Goal: Task Accomplishment & Management: Use online tool/utility

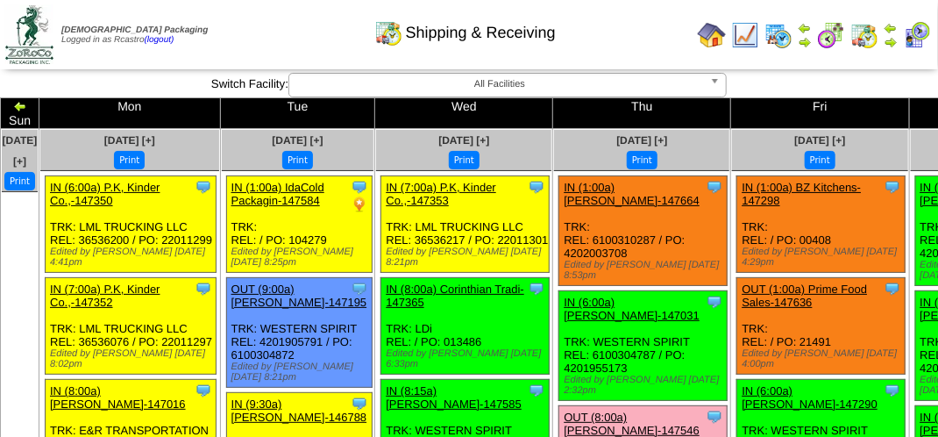
drag, startPoint x: 607, startPoint y: 150, endPoint x: 140, endPoint y: 339, distance: 503.6
click at [627, 151] on button "Print" at bounding box center [642, 160] width 31 height 18
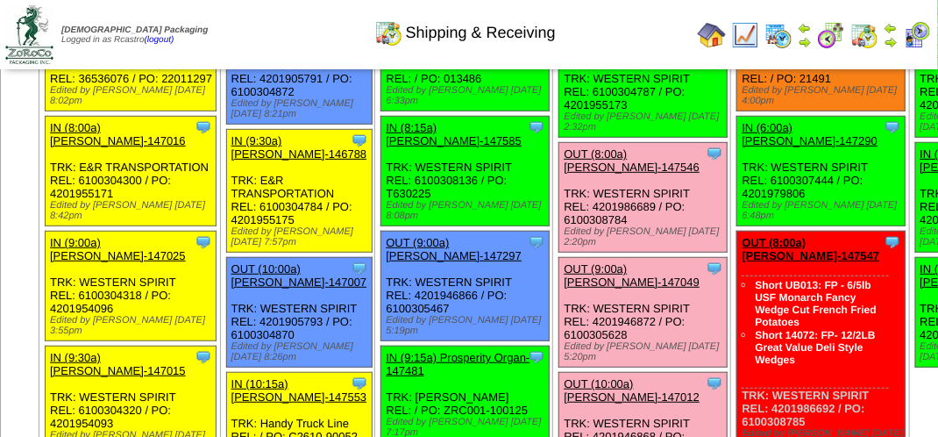
scroll to position [175, 0]
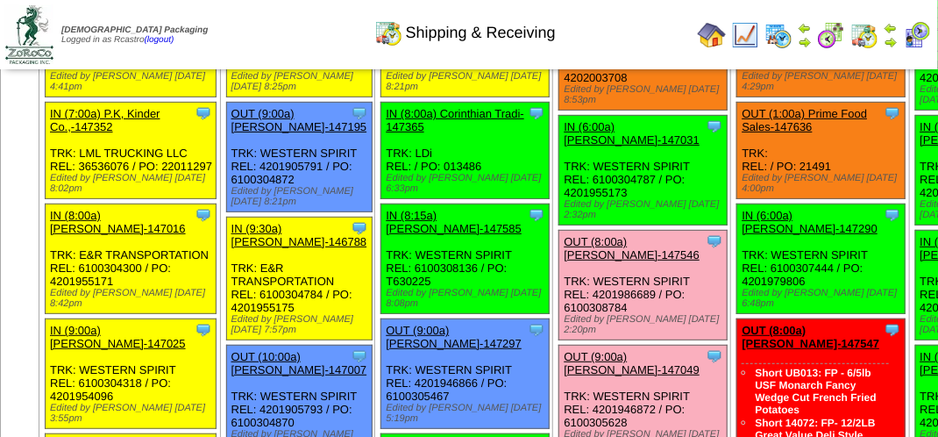
click at [594, 251] on link "OUT (8:00a) [PERSON_NAME]-147546" at bounding box center [632, 248] width 136 height 26
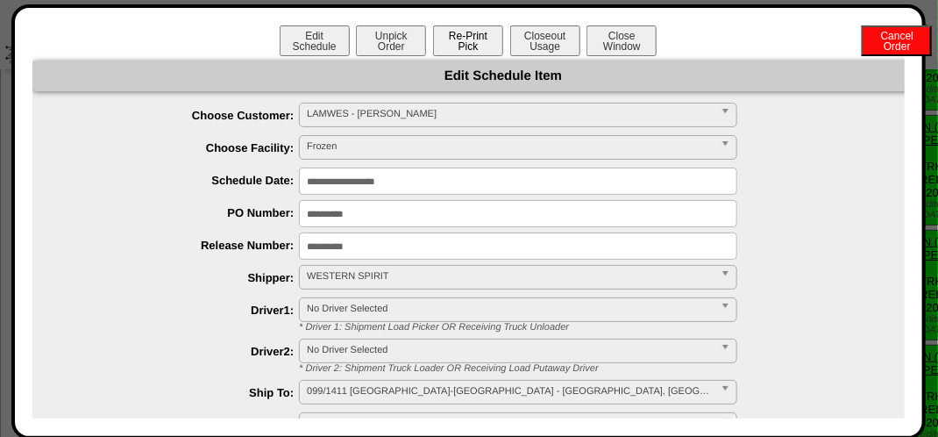
click at [460, 33] on button "Re-Print Pick" at bounding box center [468, 40] width 70 height 31
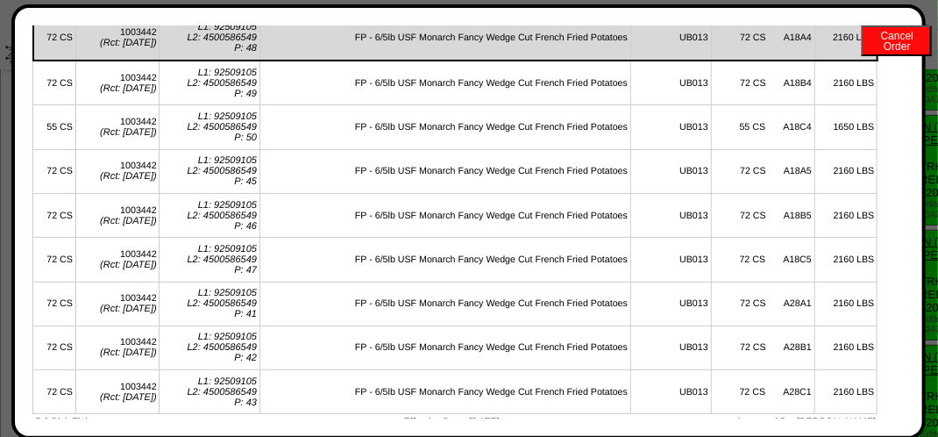
scroll to position [0, 0]
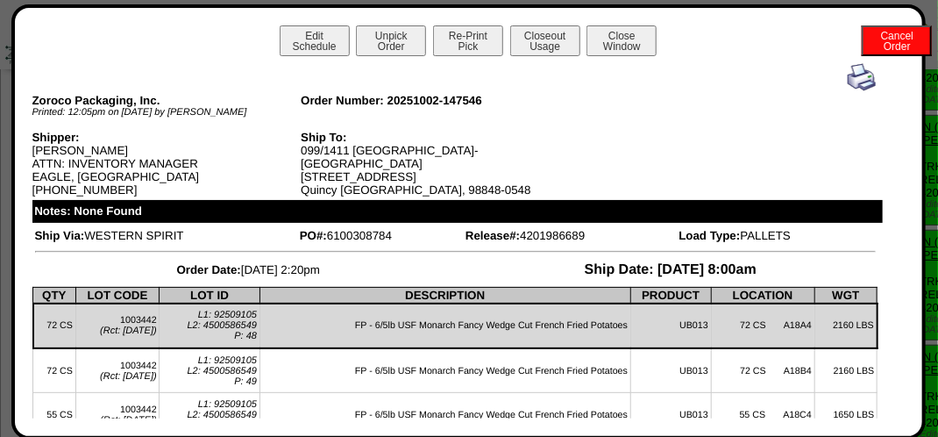
click at [848, 74] on img at bounding box center [862, 77] width 28 height 28
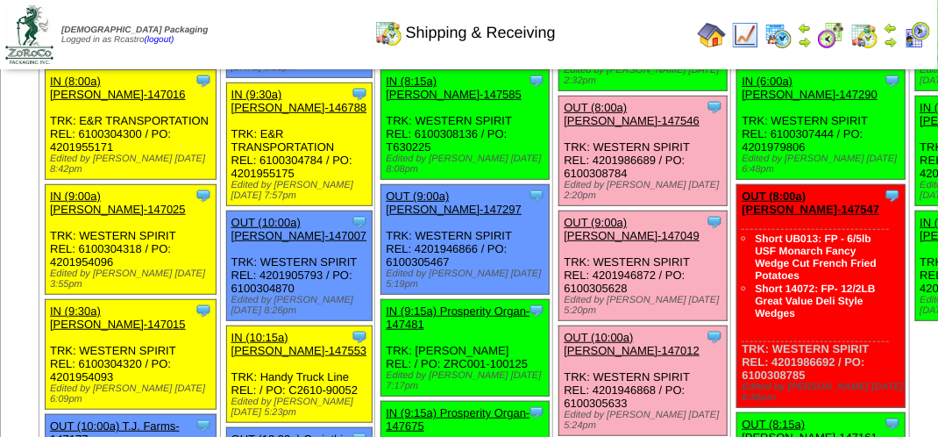
scroll to position [351, 0]
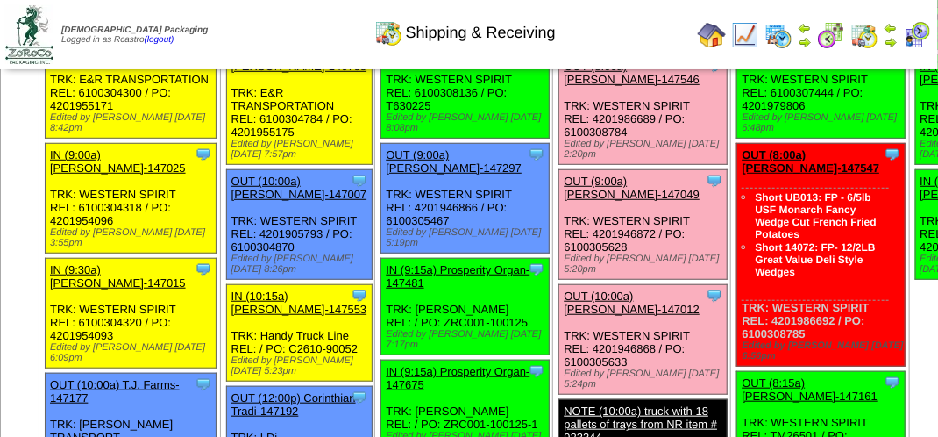
click at [579, 201] on link "OUT (9:00a) [PERSON_NAME]-147049" at bounding box center [632, 188] width 136 height 26
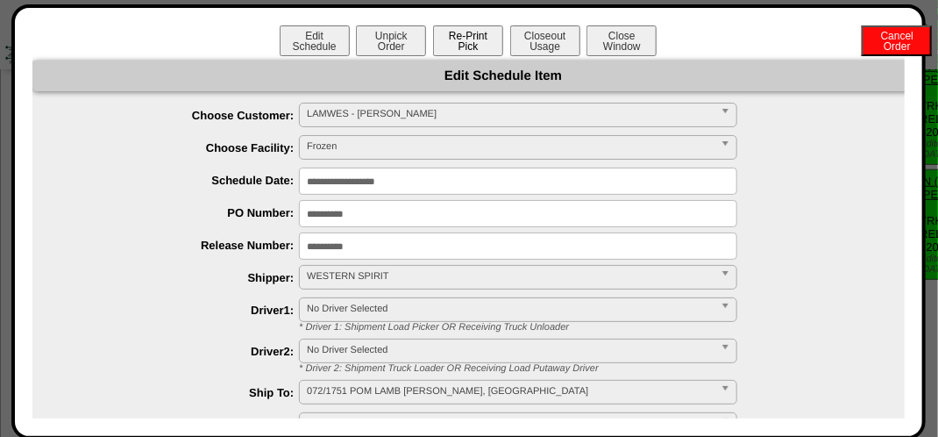
click at [456, 44] on button "Re-Print Pick" at bounding box center [468, 40] width 70 height 31
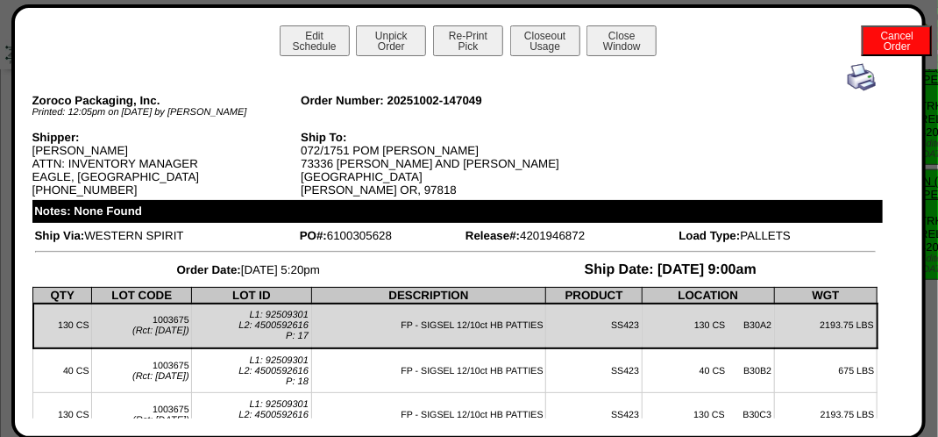
click at [848, 82] on img at bounding box center [862, 77] width 28 height 28
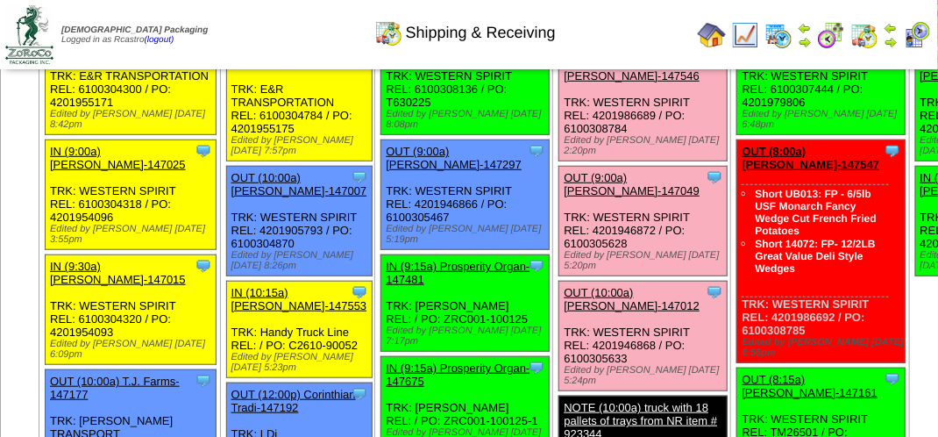
scroll to position [351, 0]
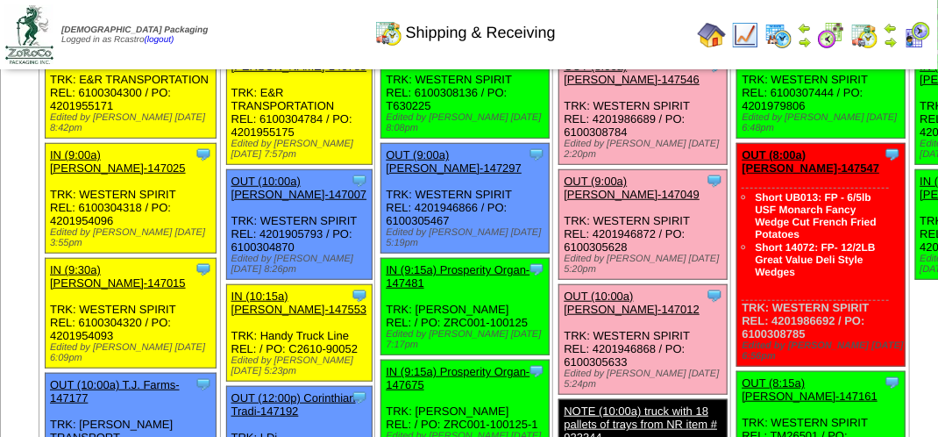
click at [596, 316] on link "OUT (10:00a) [PERSON_NAME]-147012" at bounding box center [632, 302] width 136 height 26
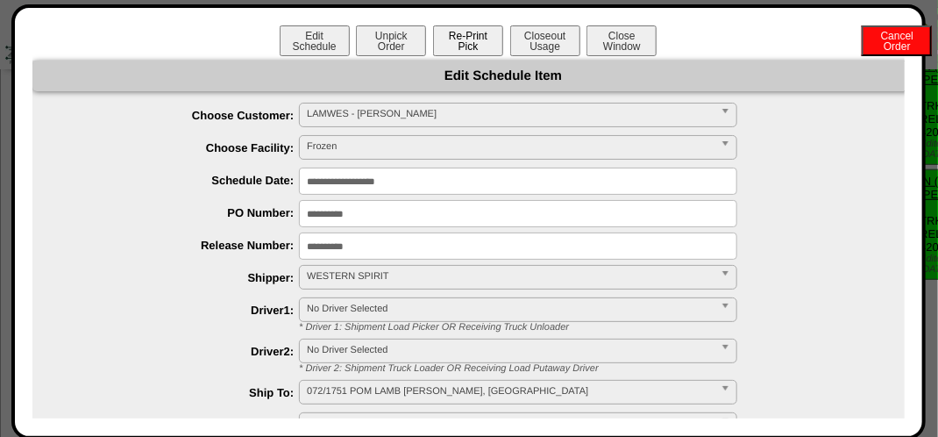
click at [459, 40] on button "Re-Print Pick" at bounding box center [468, 40] width 70 height 31
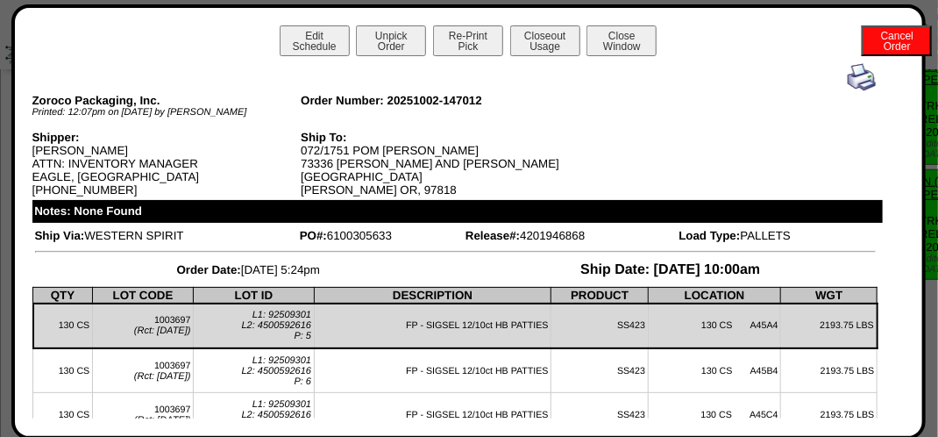
click at [848, 82] on img at bounding box center [862, 77] width 28 height 28
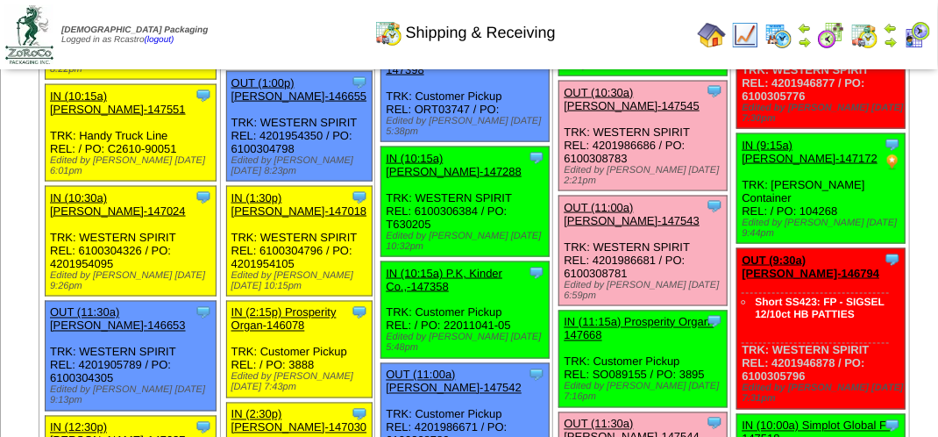
scroll to position [877, 0]
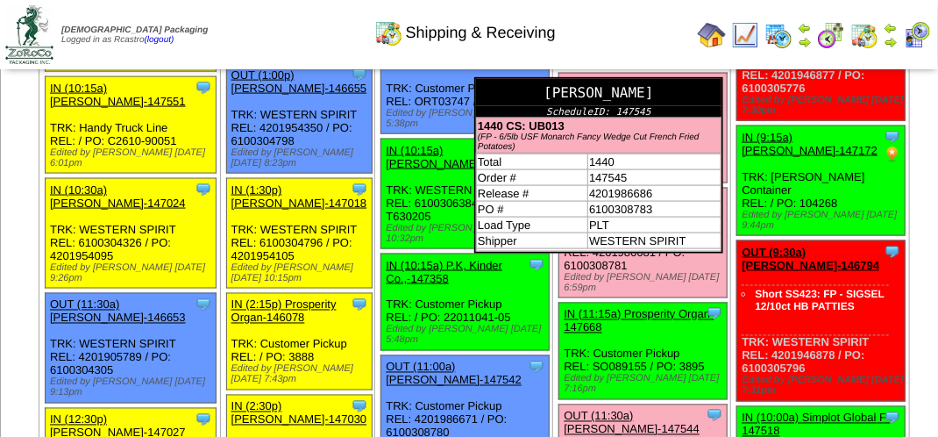
click at [660, 106] on div "[PERSON_NAME]" at bounding box center [599, 92] width 246 height 27
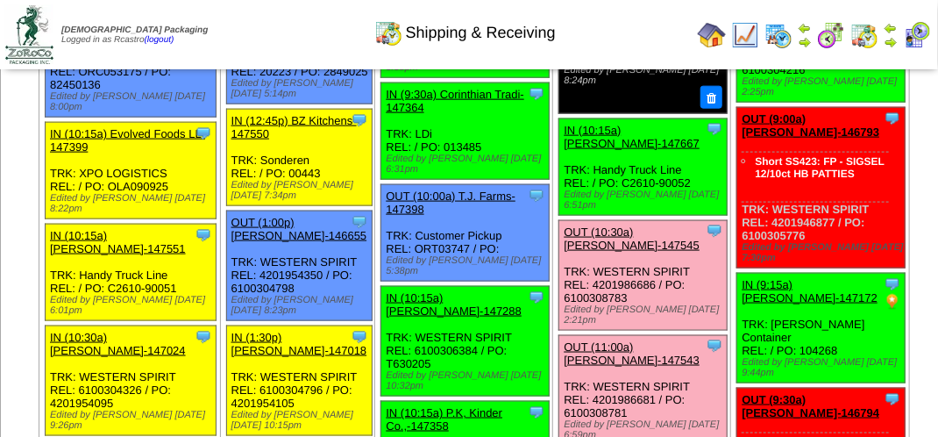
scroll to position [877, 0]
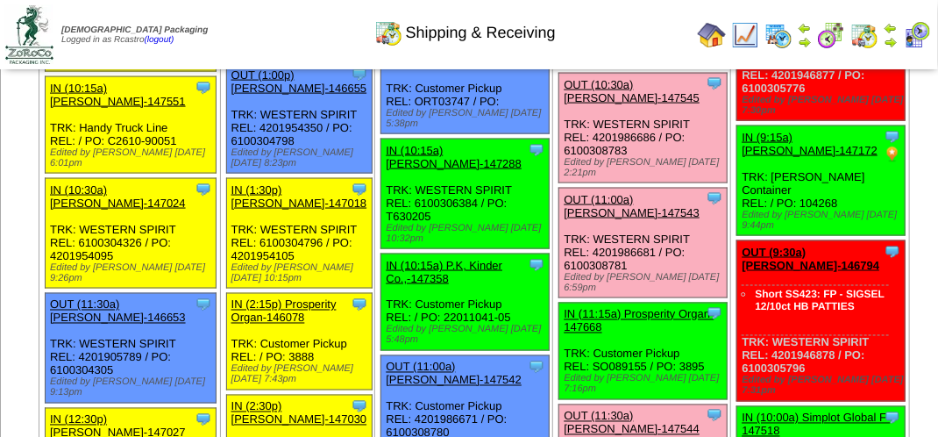
click at [588, 104] on link "OUT (10:30a) [PERSON_NAME]-147545" at bounding box center [632, 91] width 136 height 26
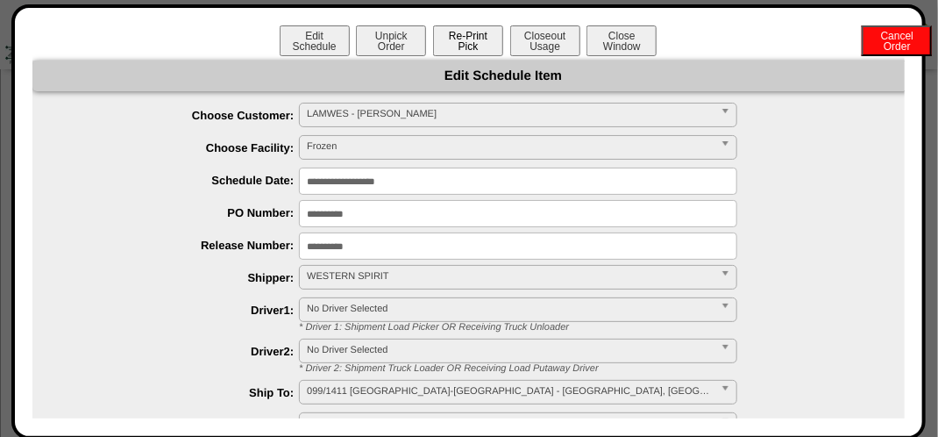
click at [467, 47] on button "Re-Print Pick" at bounding box center [468, 40] width 70 height 31
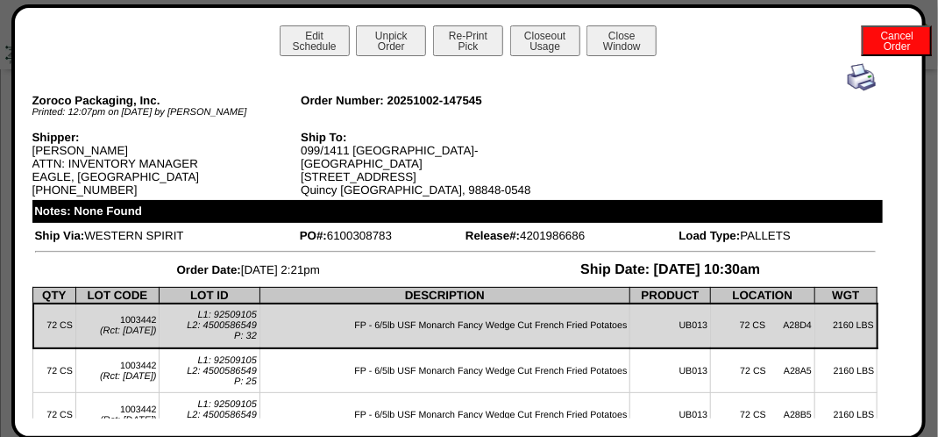
click at [856, 78] on img at bounding box center [862, 77] width 28 height 28
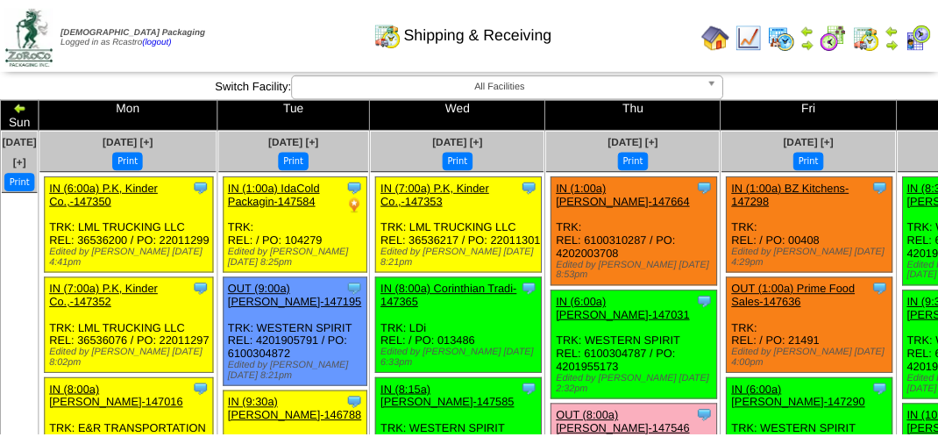
scroll to position [877, 0]
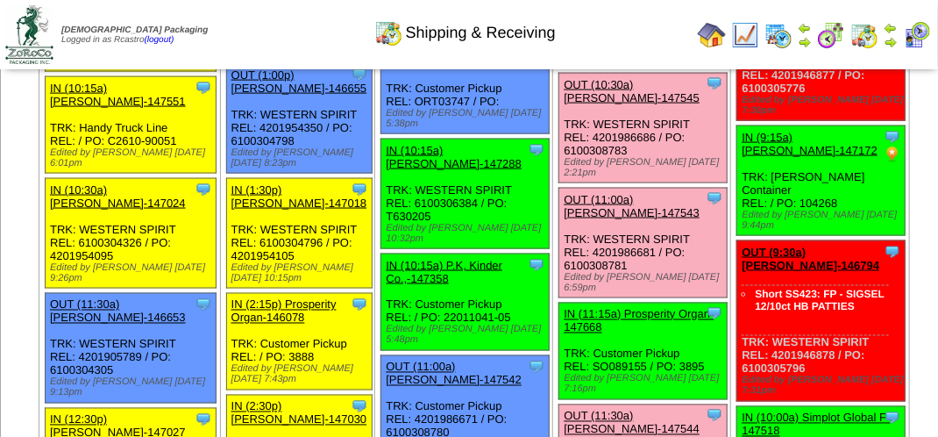
click at [600, 219] on link "OUT (11:00a) [PERSON_NAME]-147543" at bounding box center [632, 206] width 136 height 26
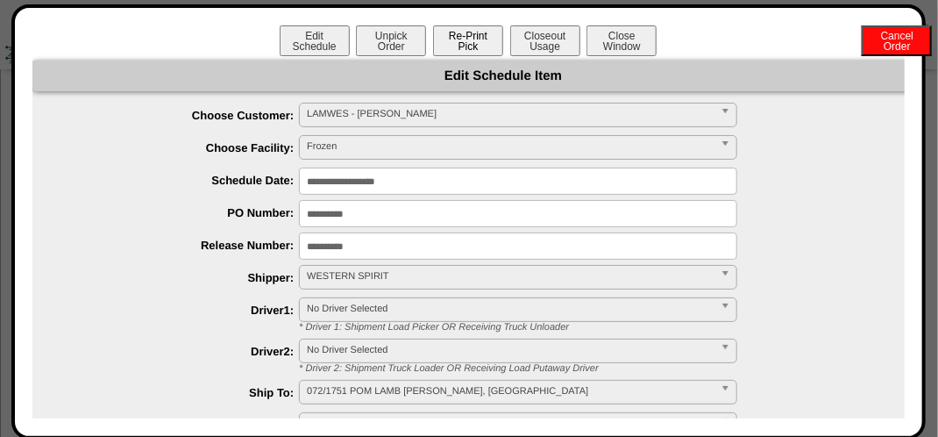
click at [467, 39] on button "Re-Print Pick" at bounding box center [468, 40] width 70 height 31
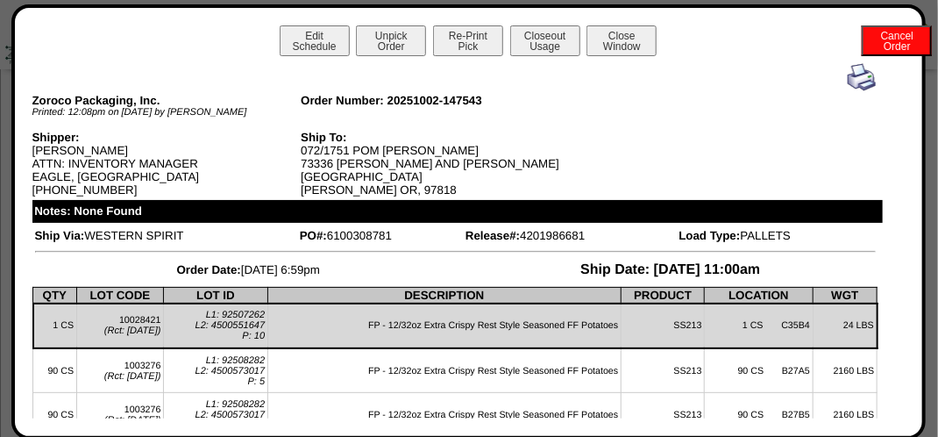
click at [848, 79] on img at bounding box center [862, 77] width 28 height 28
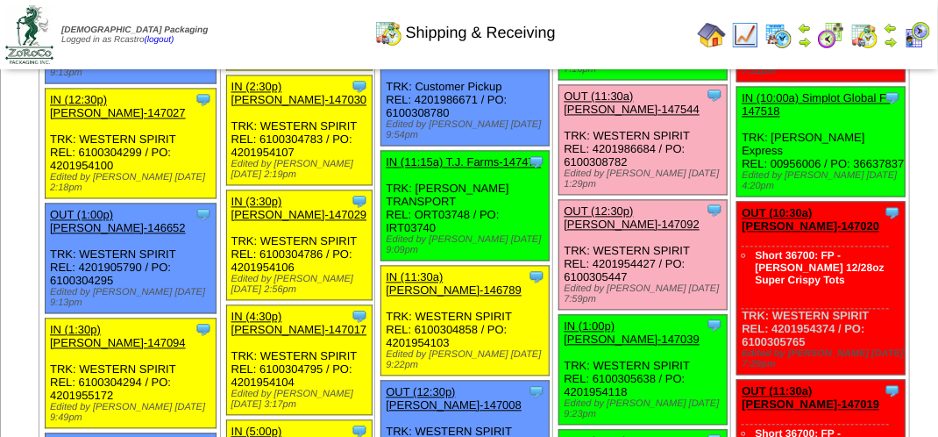
scroll to position [1228, 0]
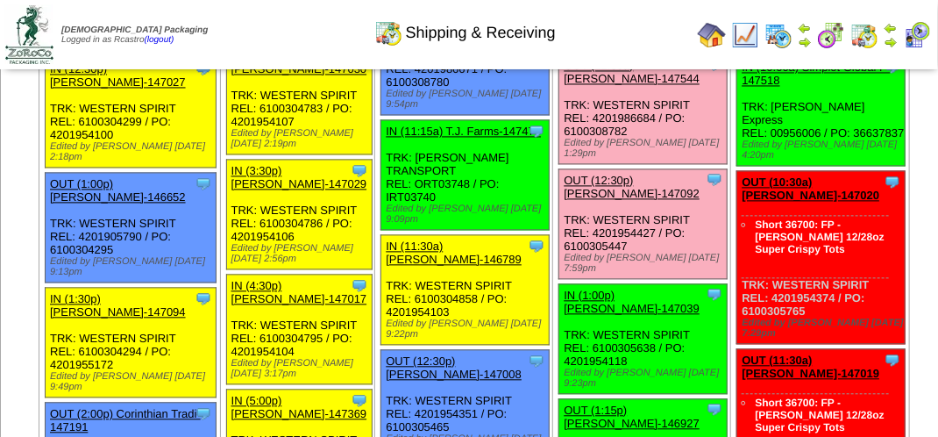
click at [576, 85] on link "OUT (11:30a) [PERSON_NAME]-147544" at bounding box center [632, 72] width 136 height 26
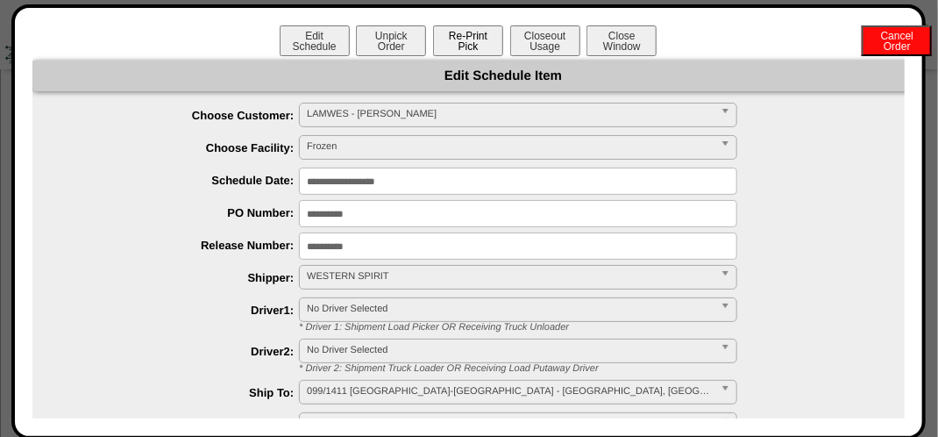
click at [464, 45] on button "Re-Print Pick" at bounding box center [468, 40] width 70 height 31
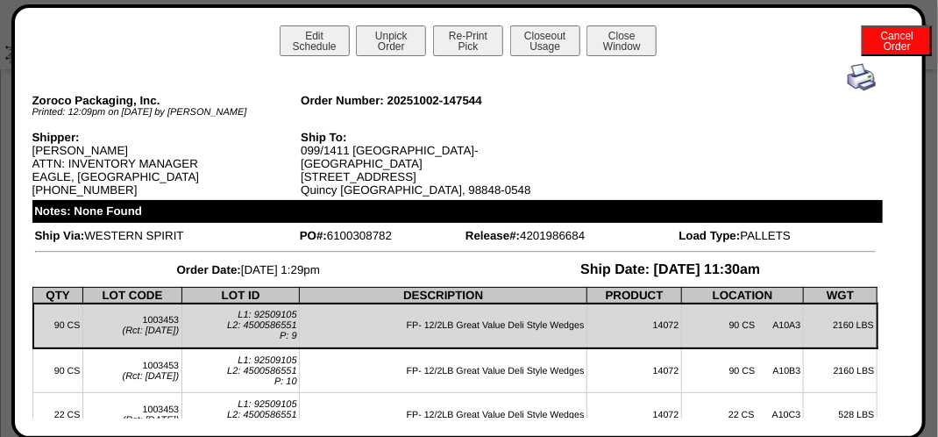
click at [848, 82] on img at bounding box center [862, 77] width 28 height 28
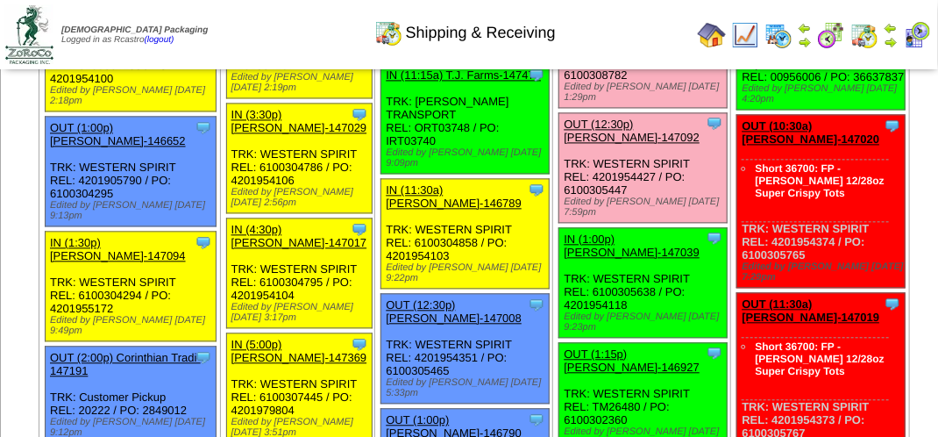
scroll to position [1316, 0]
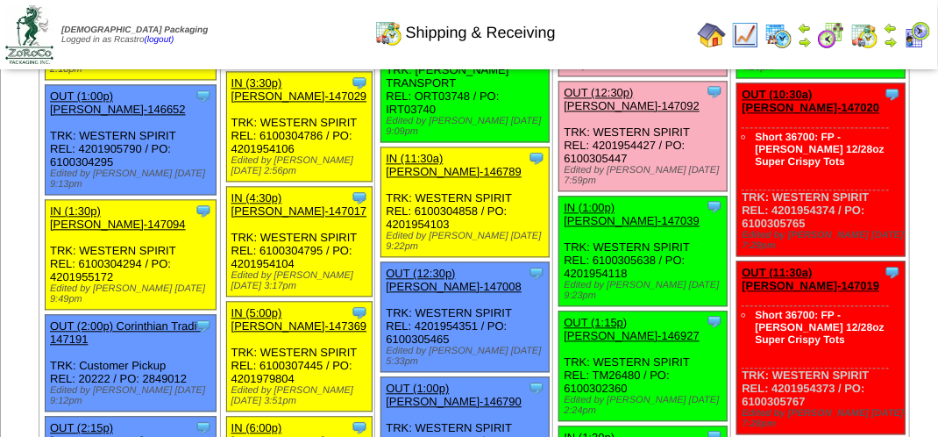
click at [594, 112] on link "OUT (12:30p) [PERSON_NAME]-147092" at bounding box center [632, 99] width 136 height 26
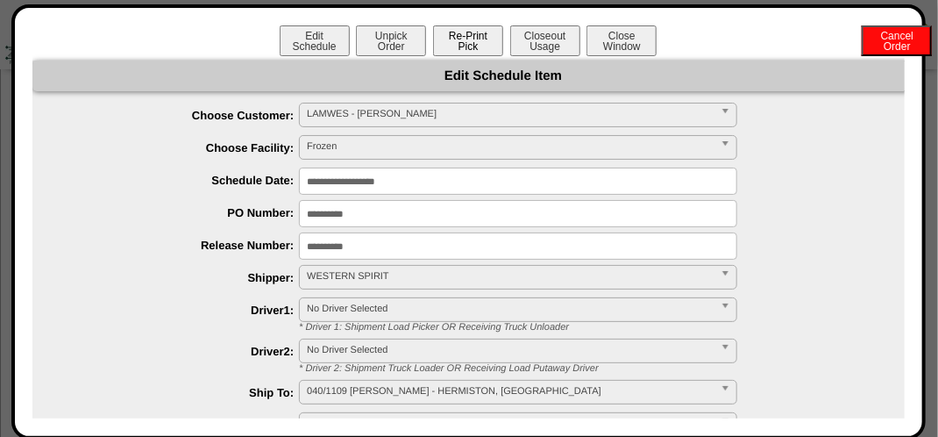
click at [470, 37] on button "Re-Print Pick" at bounding box center [468, 40] width 70 height 31
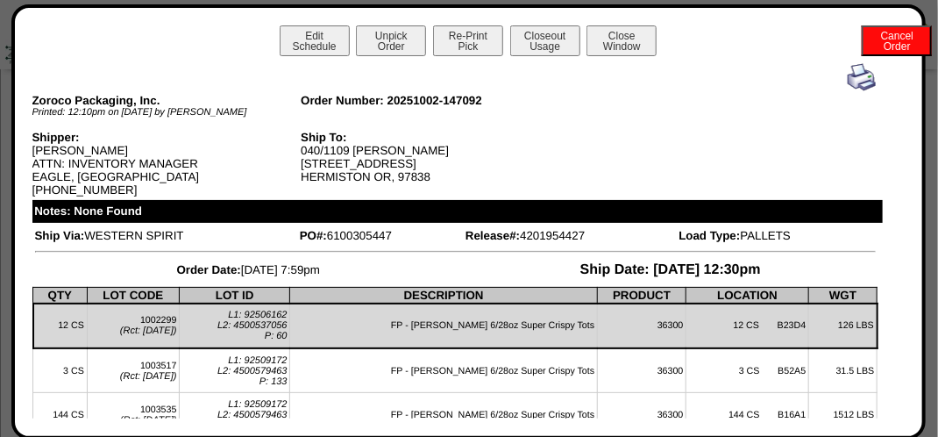
click at [848, 85] on img at bounding box center [862, 77] width 28 height 28
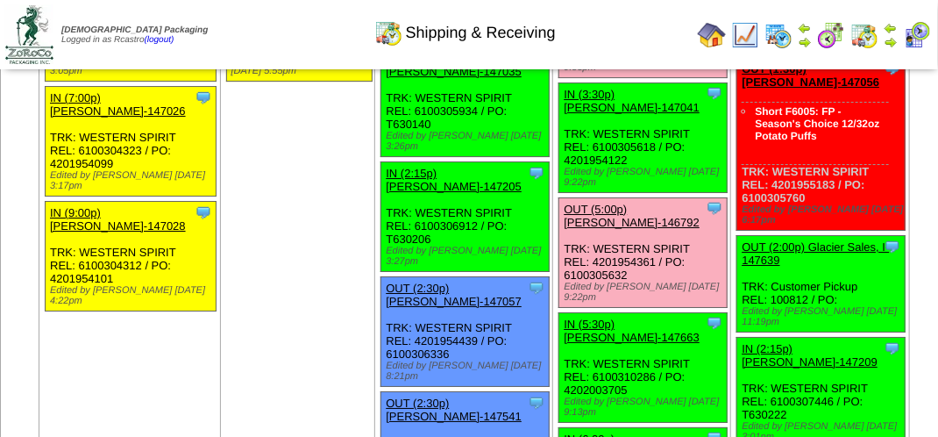
scroll to position [2017, 0]
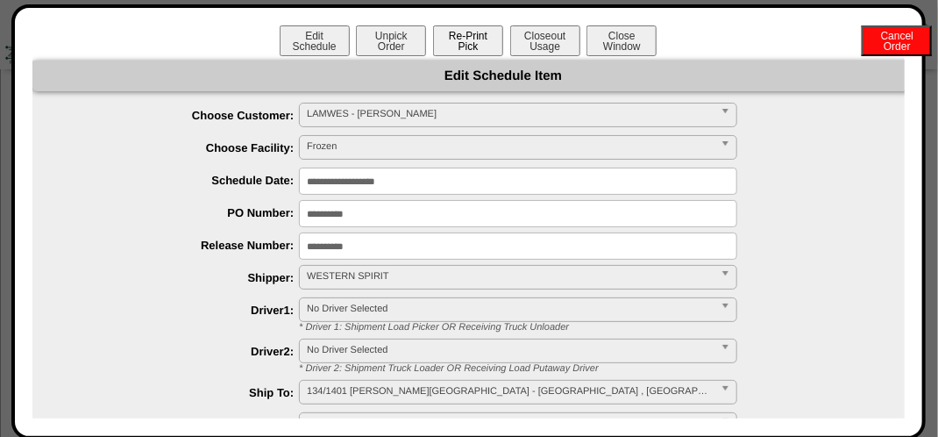
click at [468, 36] on button "Re-Print Pick" at bounding box center [468, 40] width 70 height 31
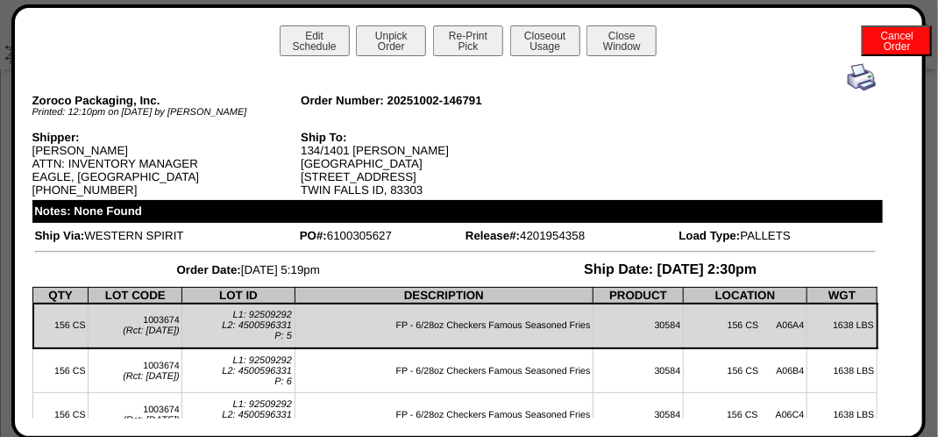
click at [853, 75] on img at bounding box center [862, 77] width 28 height 28
